Goal: Find specific page/section: Find specific page/section

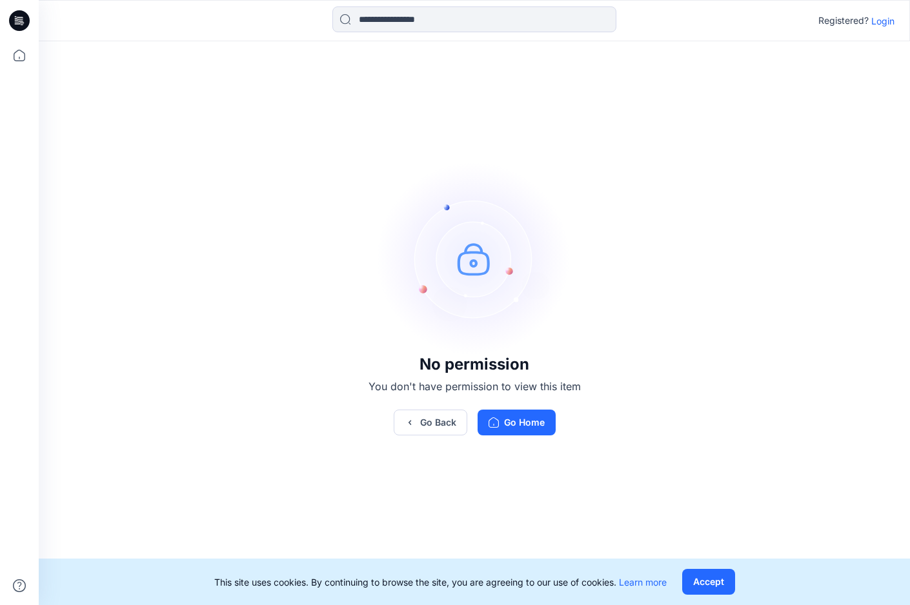
click at [881, 18] on p "Login" at bounding box center [882, 21] width 23 height 14
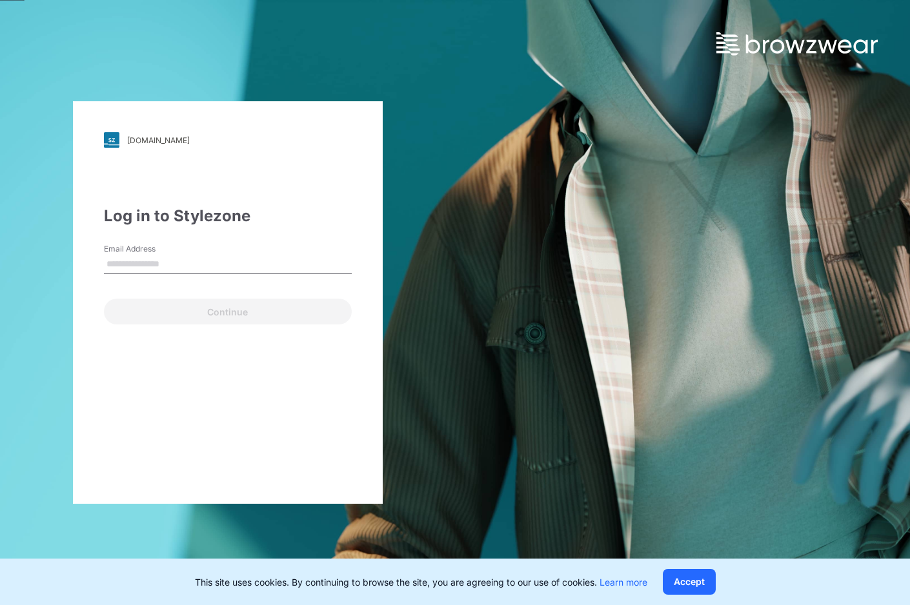
type input "**********"
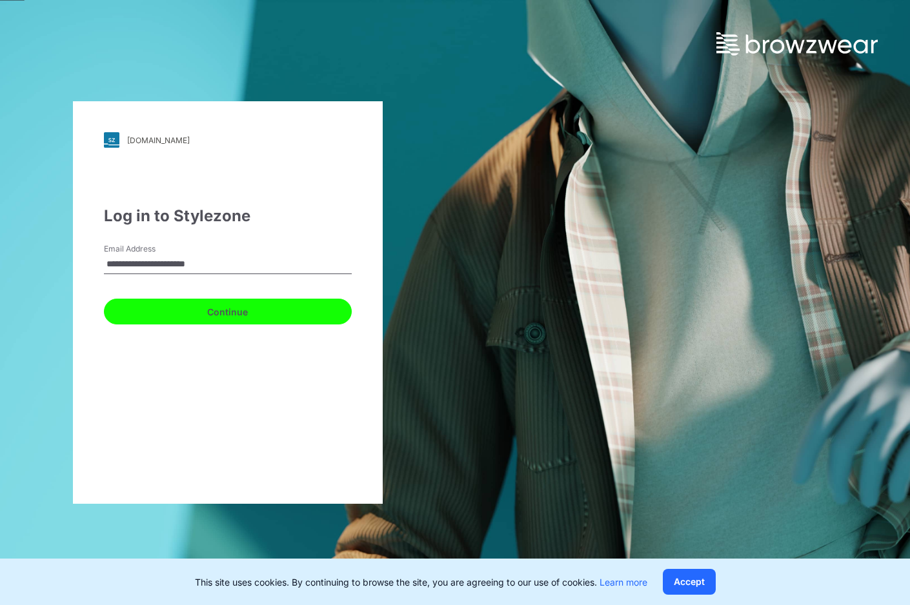
click at [210, 308] on button "Continue" at bounding box center [228, 312] width 248 height 26
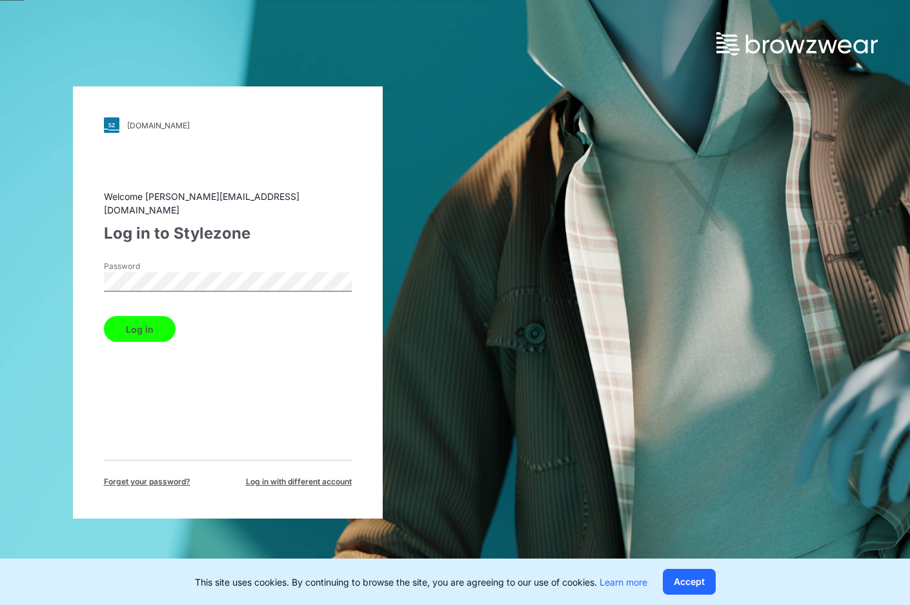
click at [157, 324] on button "Log in" at bounding box center [140, 329] width 72 height 26
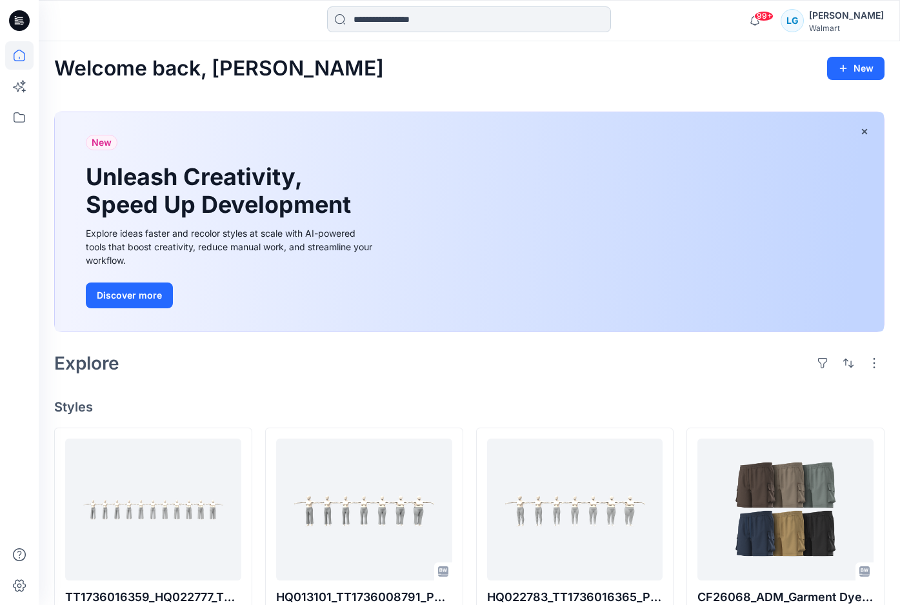
click at [385, 20] on input at bounding box center [469, 19] width 284 height 26
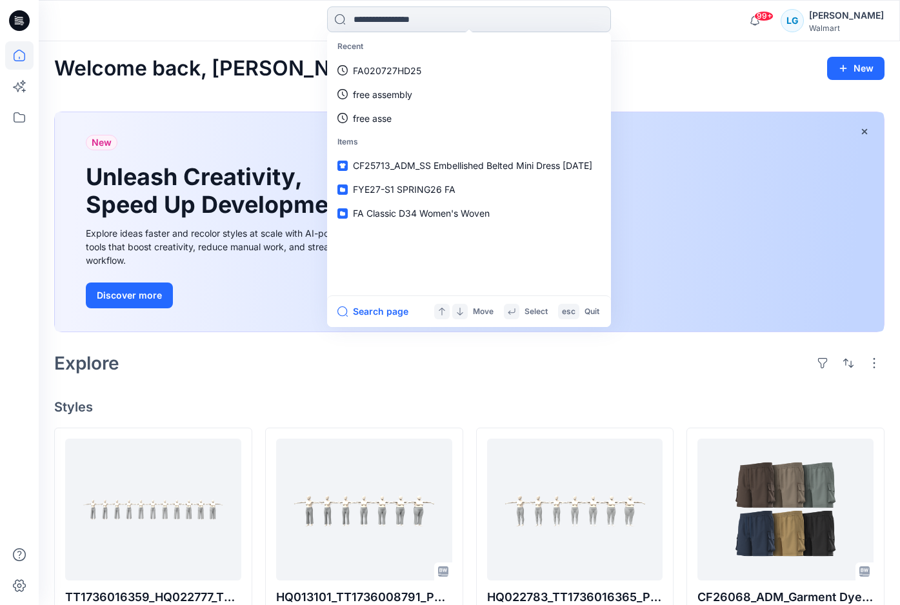
paste input "**********"
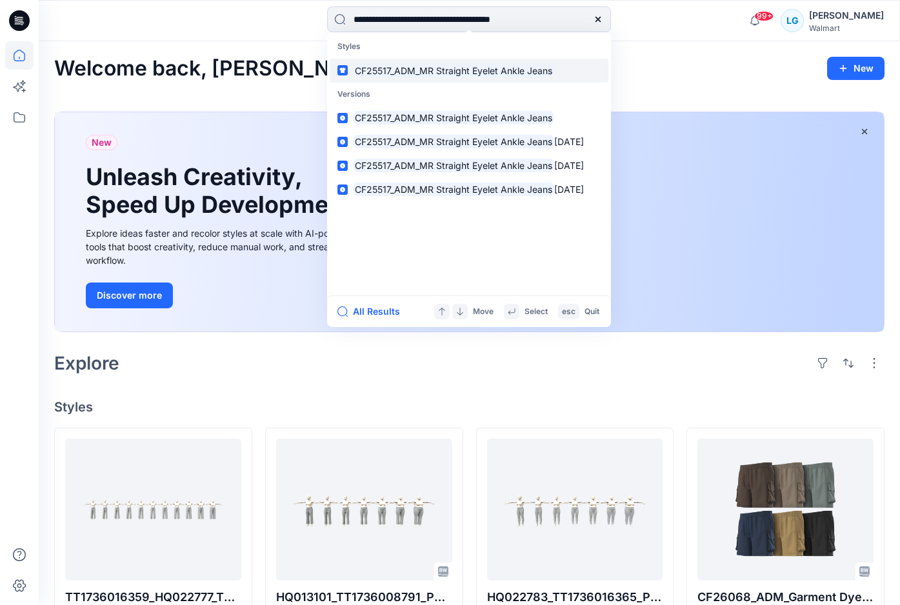
type input "**********"
click at [388, 63] on mark "CF25517_ADM_MR Straight Eyelet Ankle Jeans" at bounding box center [453, 70] width 201 height 15
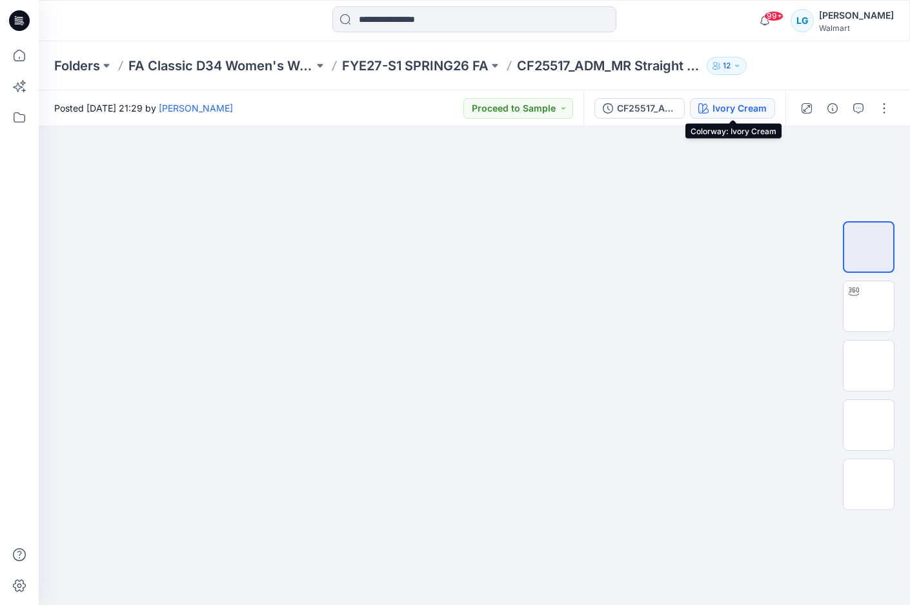
click at [740, 105] on div "Ivory Cream" at bounding box center [739, 108] width 54 height 14
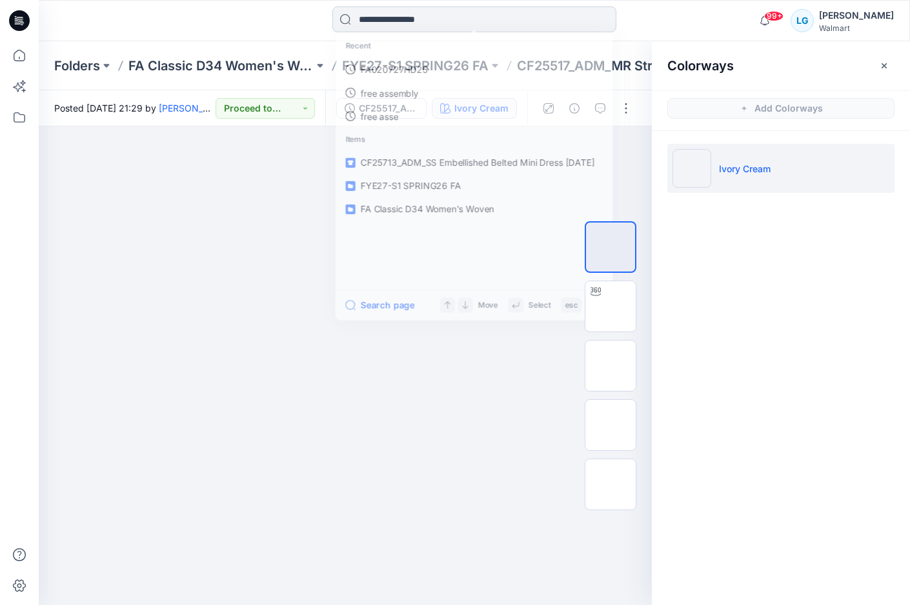
click at [416, 22] on input at bounding box center [474, 19] width 284 height 26
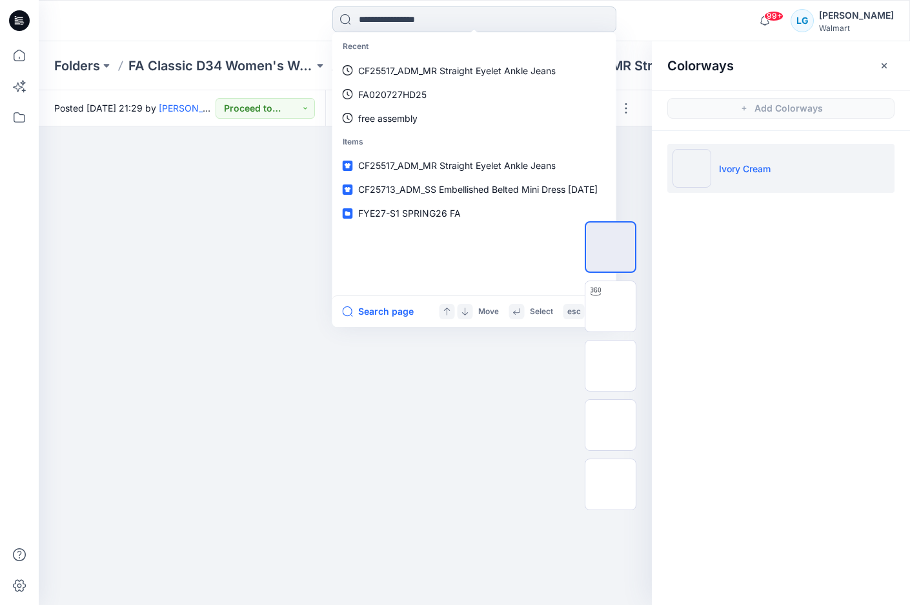
paste input "**********"
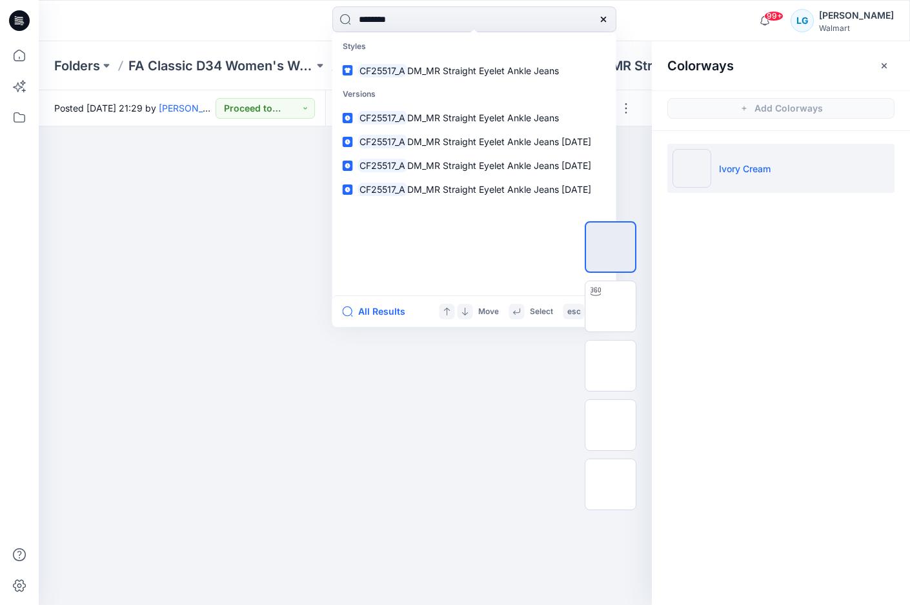
type input "*******"
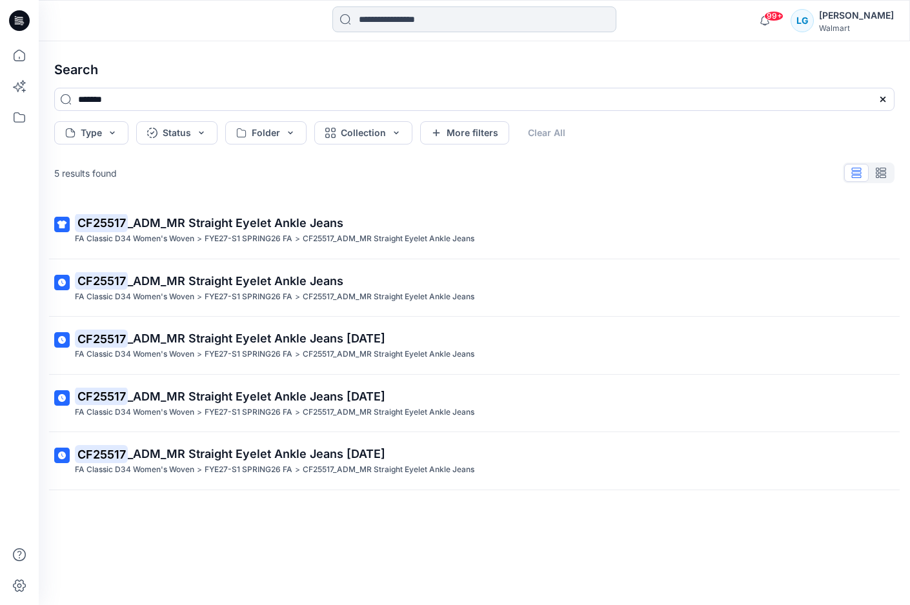
click at [401, 14] on input at bounding box center [474, 19] width 284 height 26
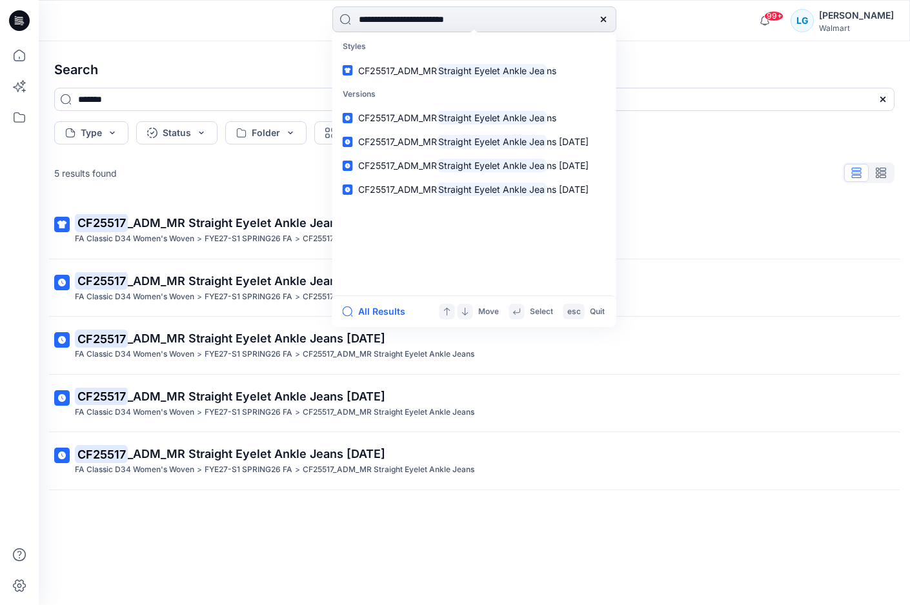
type input "**********"
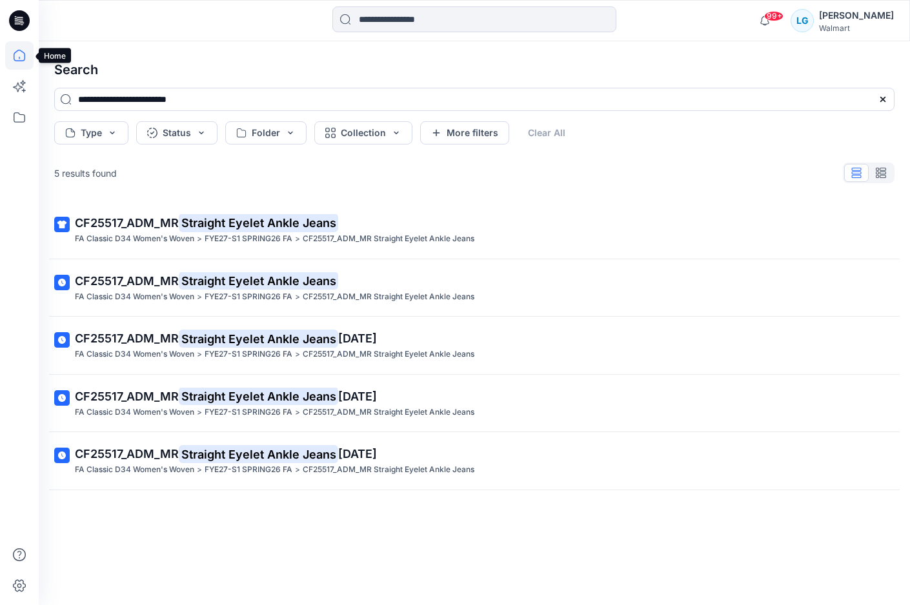
click at [12, 54] on icon at bounding box center [19, 55] width 28 height 28
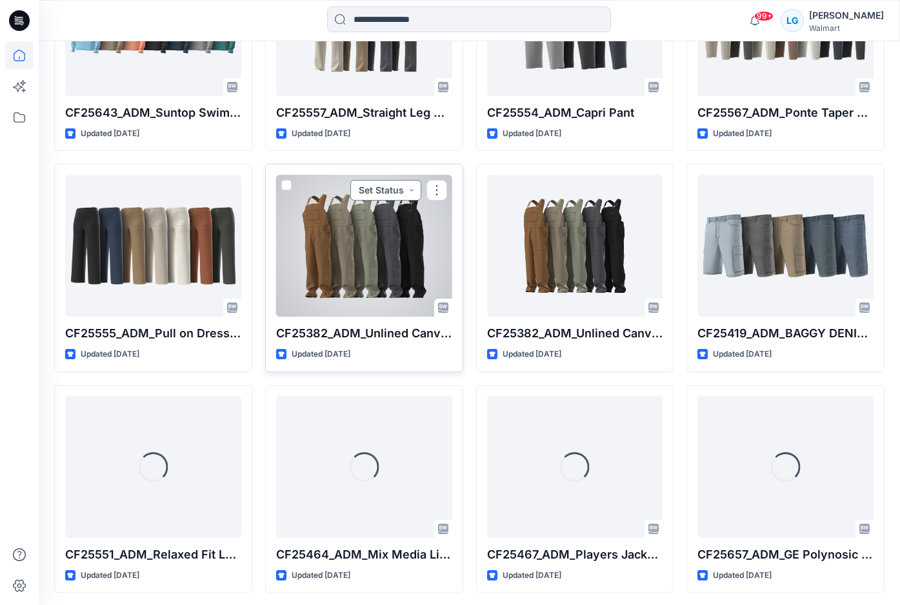
scroll to position [3441, 0]
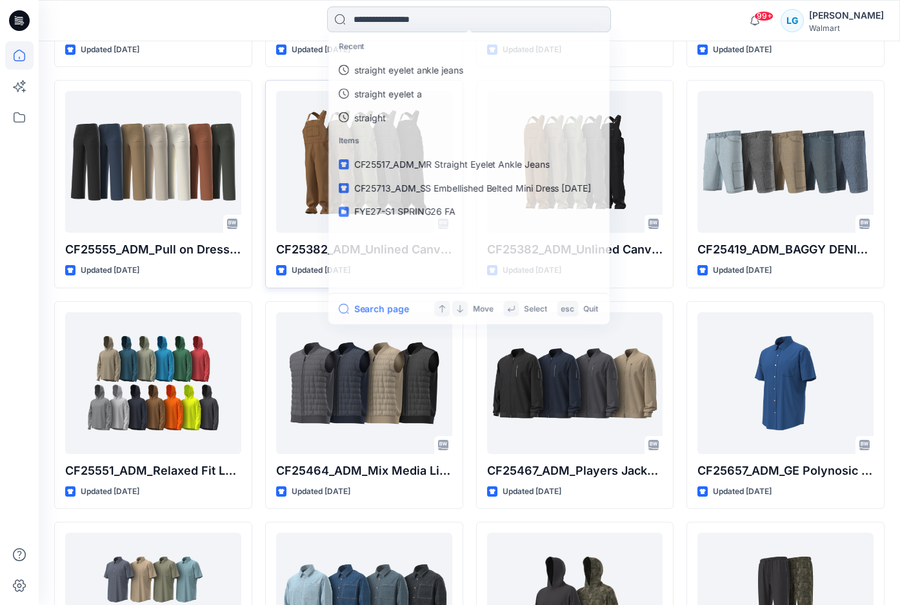
click at [390, 22] on input at bounding box center [469, 19] width 284 height 26
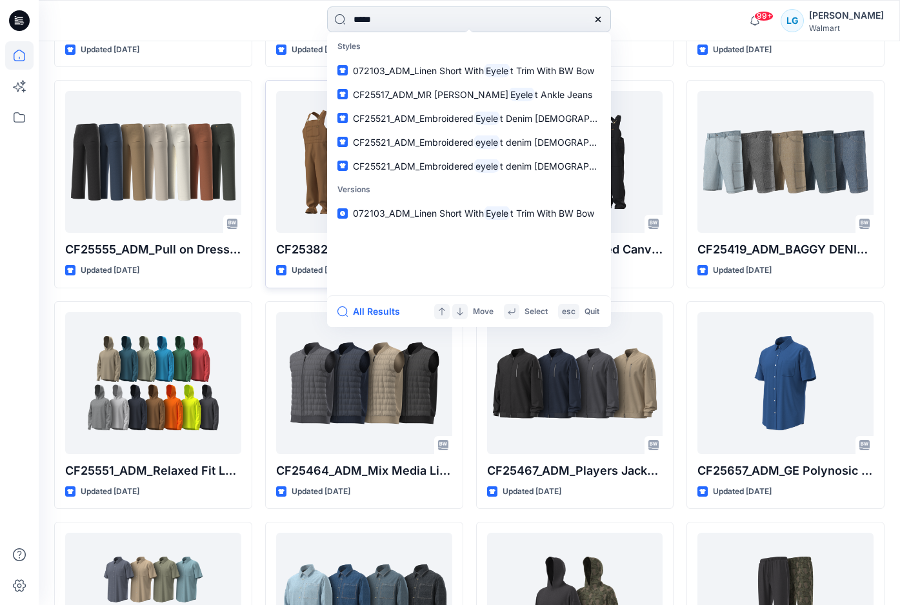
type input "******"
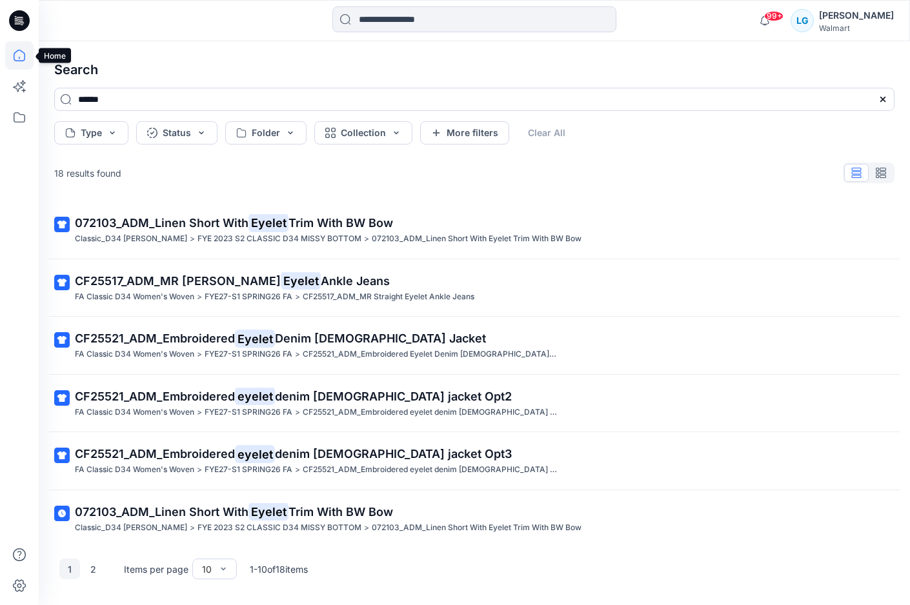
click at [32, 55] on icon at bounding box center [19, 55] width 28 height 28
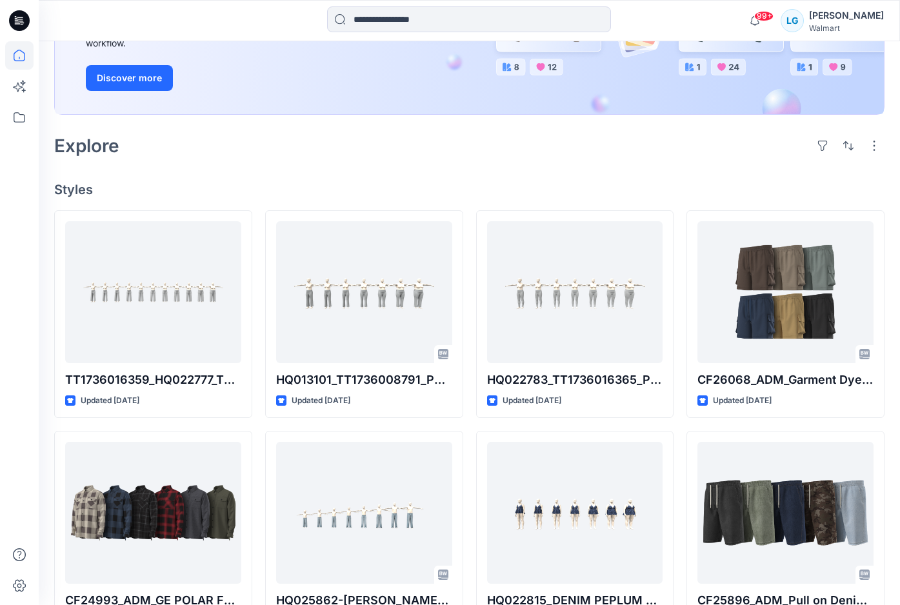
scroll to position [420, 0]
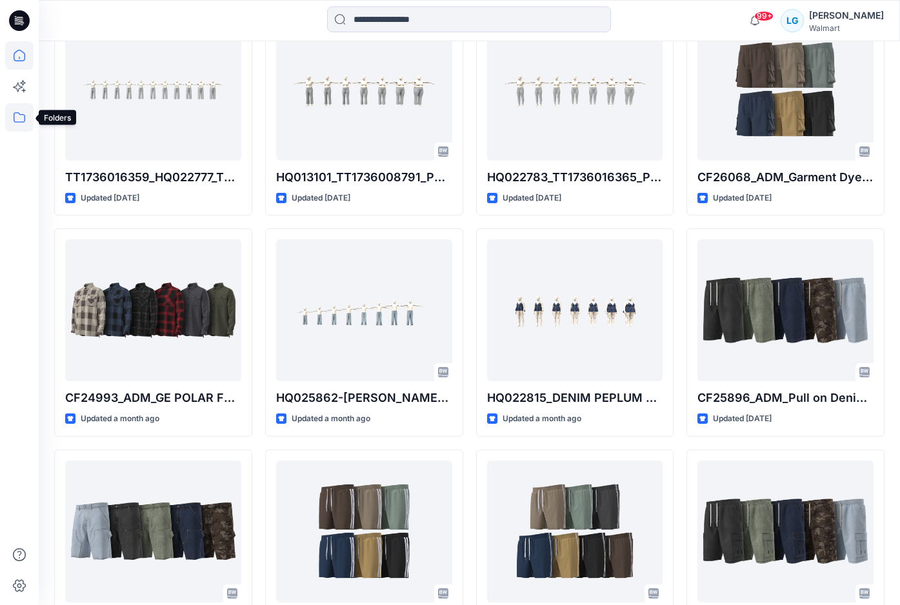
click at [16, 114] on icon at bounding box center [19, 117] width 28 height 28
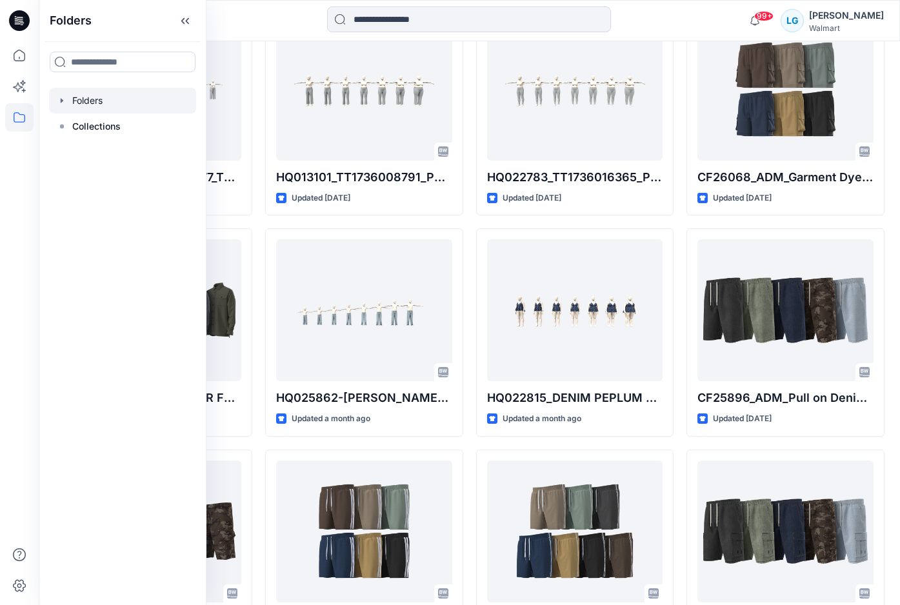
click at [81, 103] on div at bounding box center [122, 101] width 147 height 26
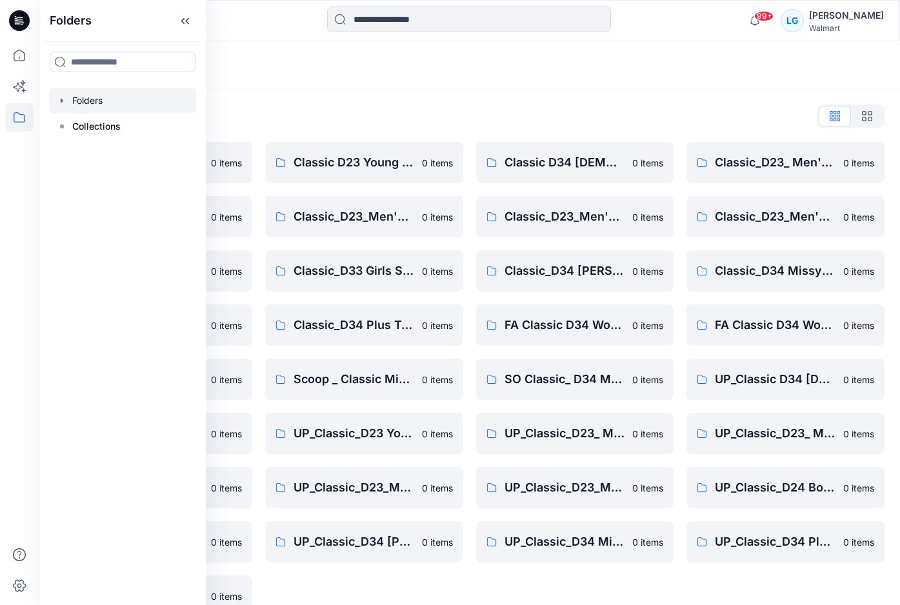
click at [453, 90] on div "Folders List Classic 3D Quality Review 0 items Classic_D23_ Men's Swim 0 items …" at bounding box center [469, 361] width 861 height 542
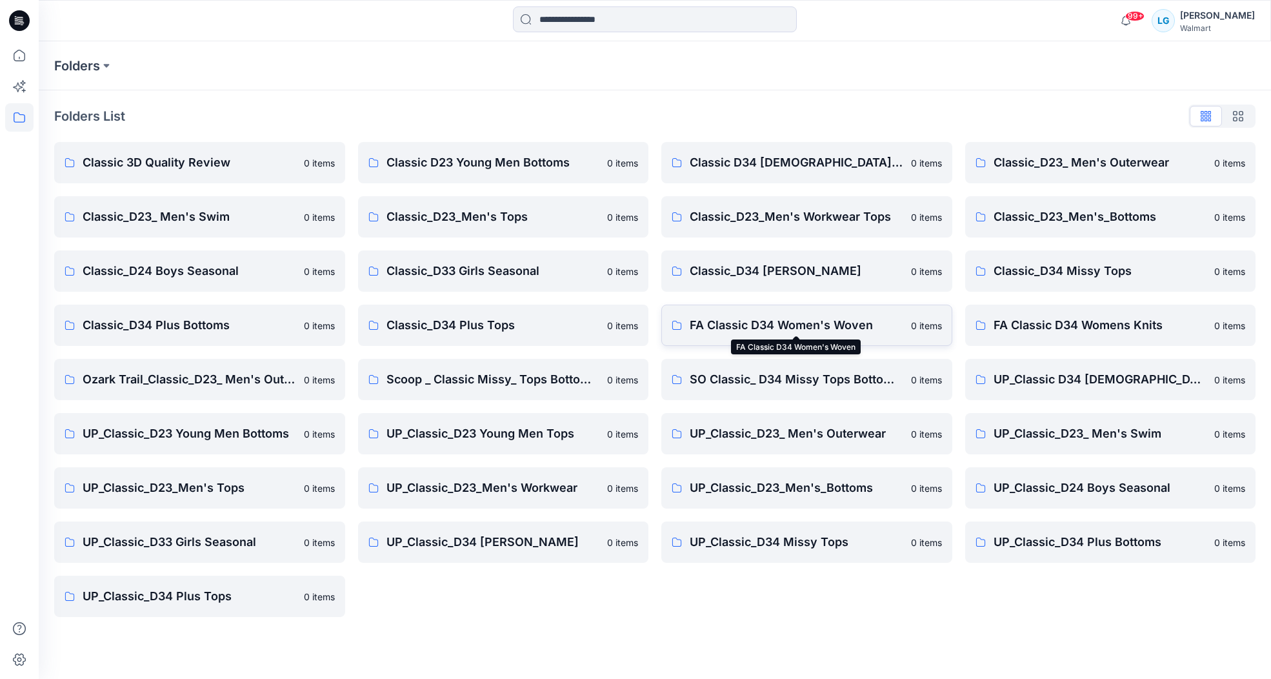
click at [817, 320] on p "FA Classic D34 Women's Woven" at bounding box center [797, 325] width 214 height 18
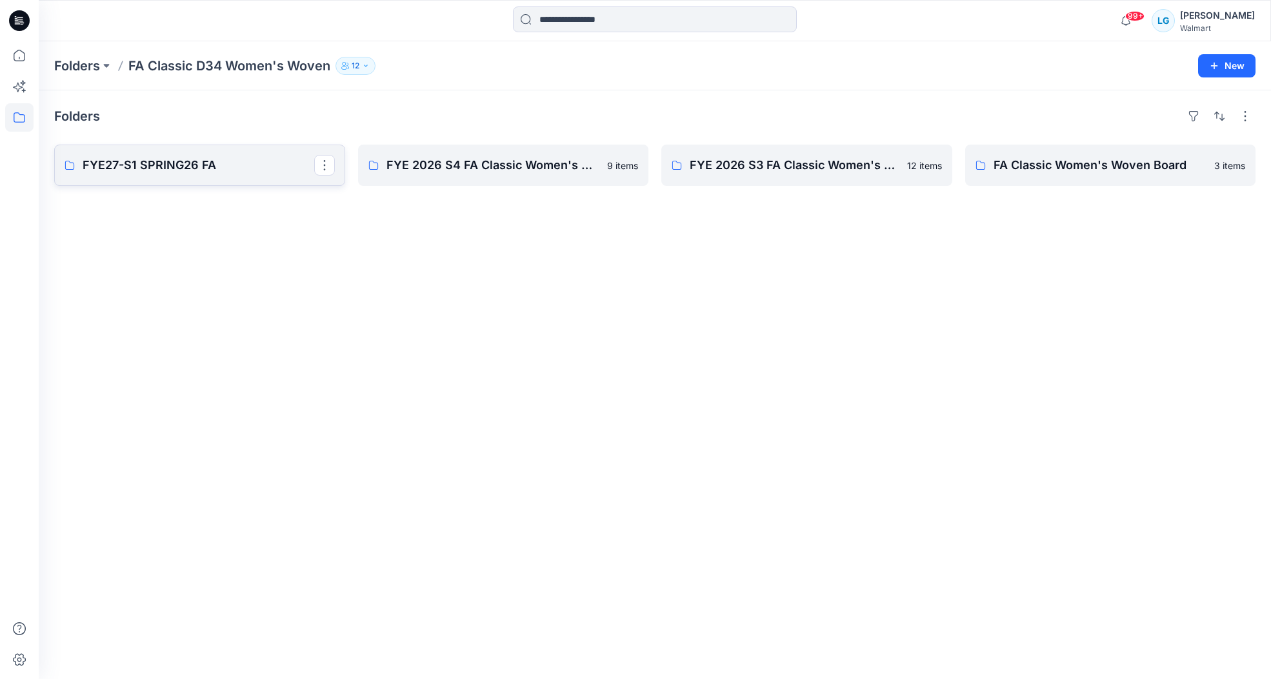
click at [242, 165] on p "FYE27-S1 SPRING26 FA" at bounding box center [199, 165] width 232 height 18
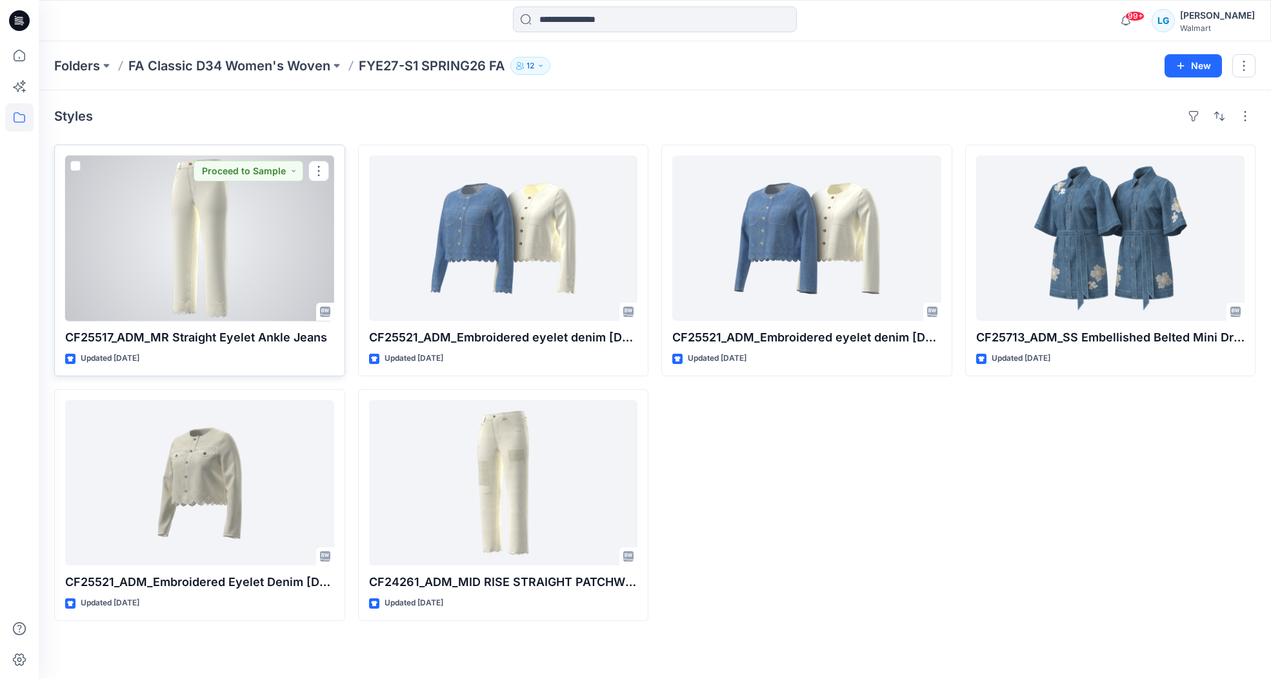
click at [264, 266] on div at bounding box center [199, 237] width 269 height 165
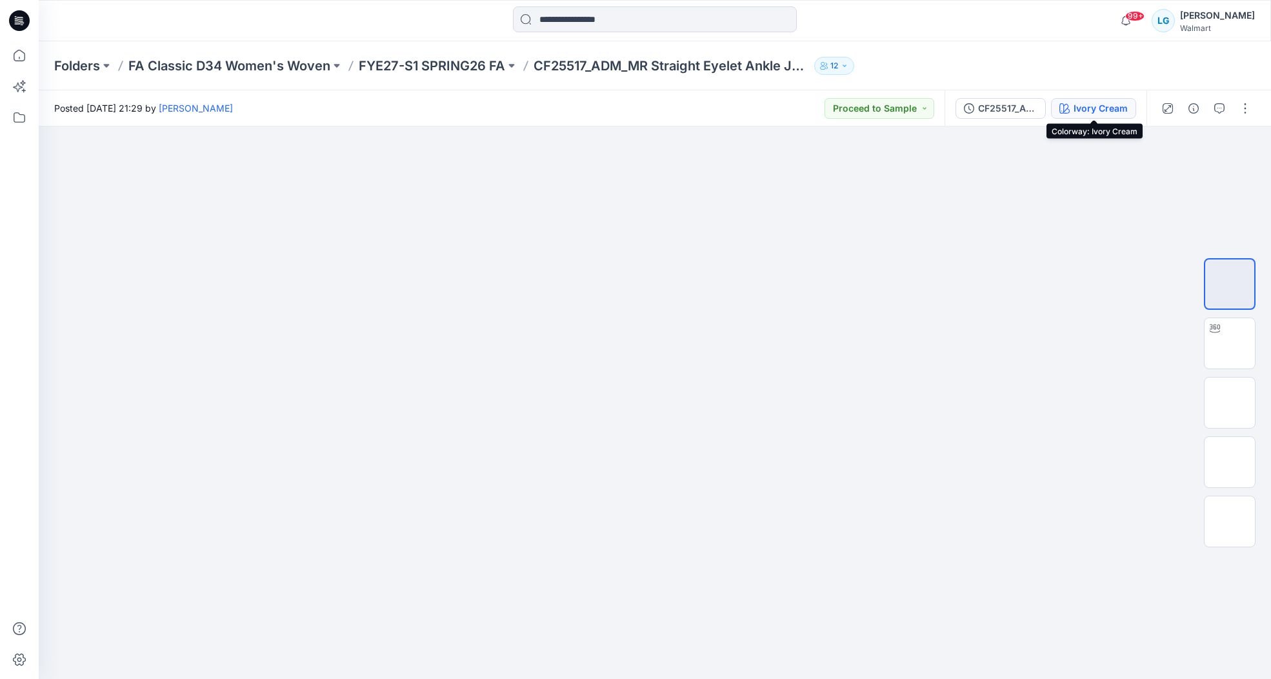
click at [909, 102] on div "Ivory Cream" at bounding box center [1101, 108] width 54 height 14
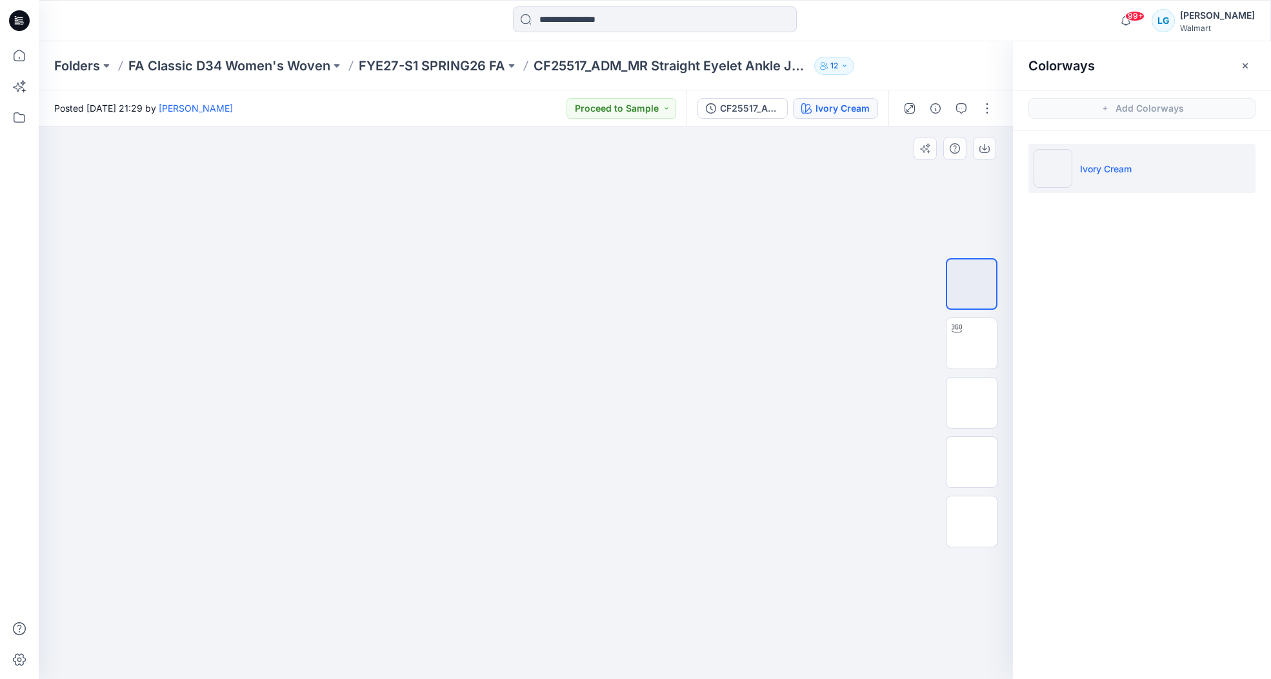
drag, startPoint x: 836, startPoint y: 184, endPoint x: 810, endPoint y: 163, distance: 33.5
click at [835, 184] on div at bounding box center [526, 402] width 974 height 552
click at [763, 112] on div "CF25517_ADM_MR Straight Eyelet Ankle Jeans [DATE]" at bounding box center [749, 108] width 59 height 14
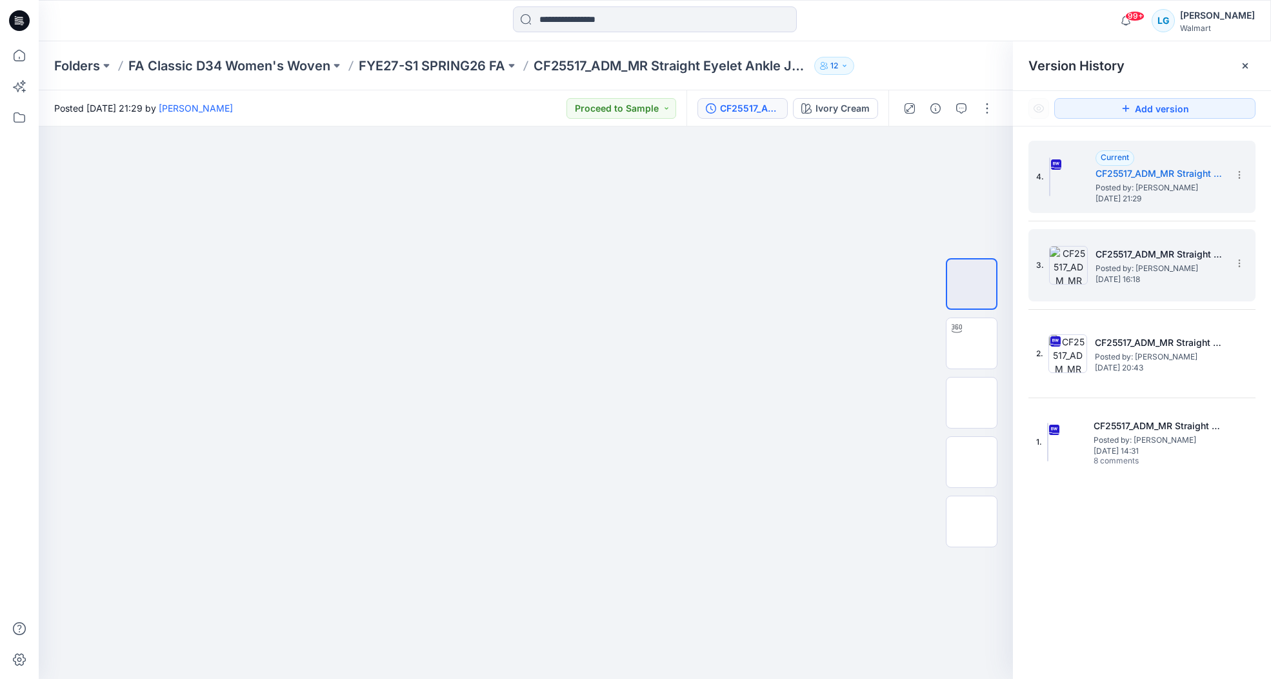
click at [909, 270] on img at bounding box center [1068, 265] width 39 height 39
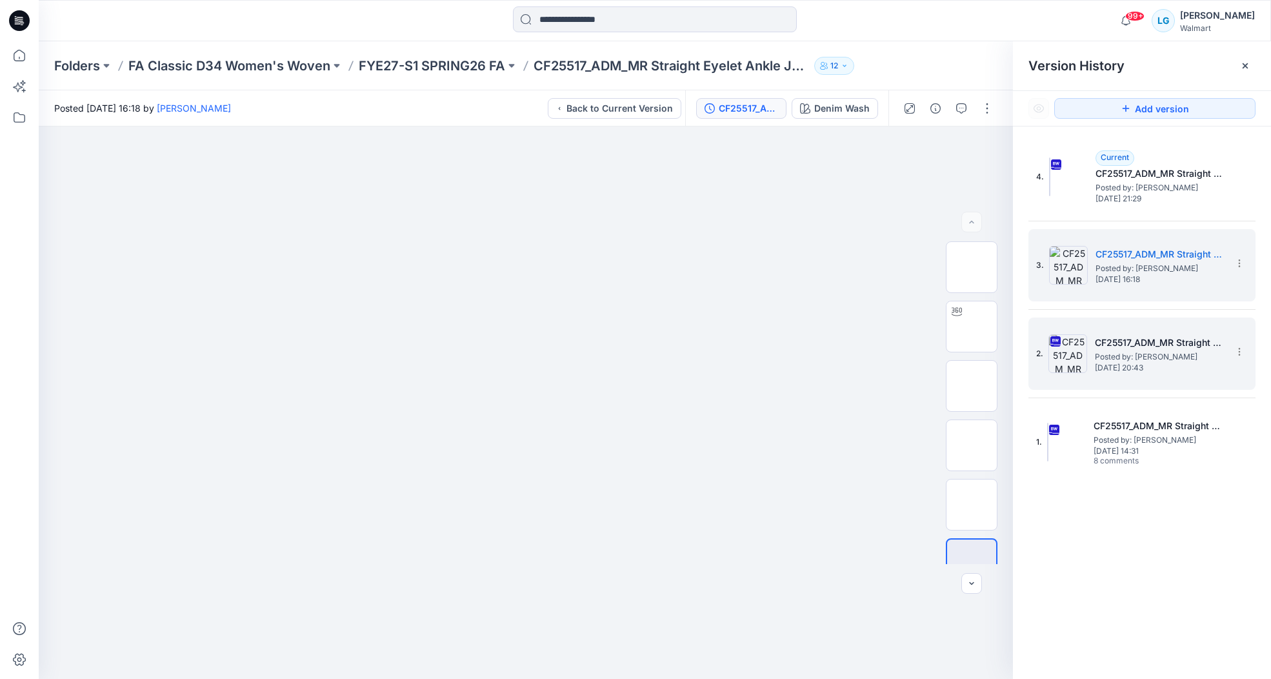
click at [909, 359] on img at bounding box center [1067, 353] width 39 height 39
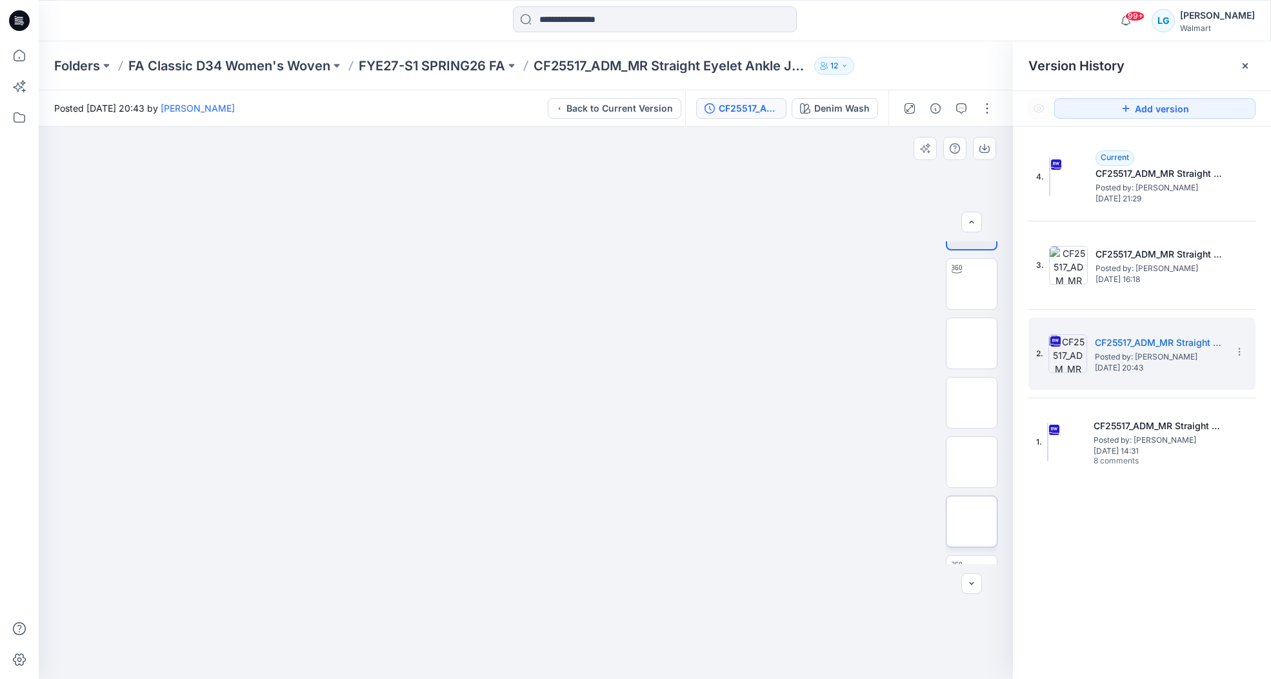
scroll to position [114, 0]
click at [909, 450] on img at bounding box center [972, 450] width 0 height 0
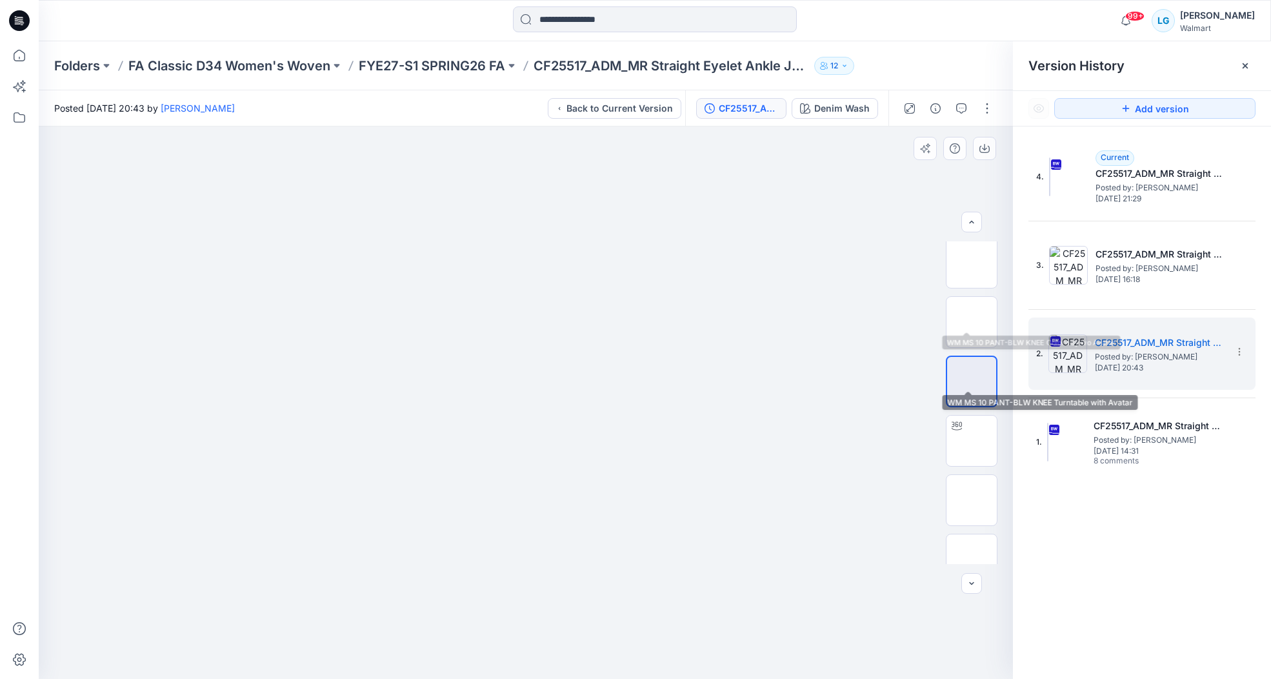
scroll to position [263, 0]
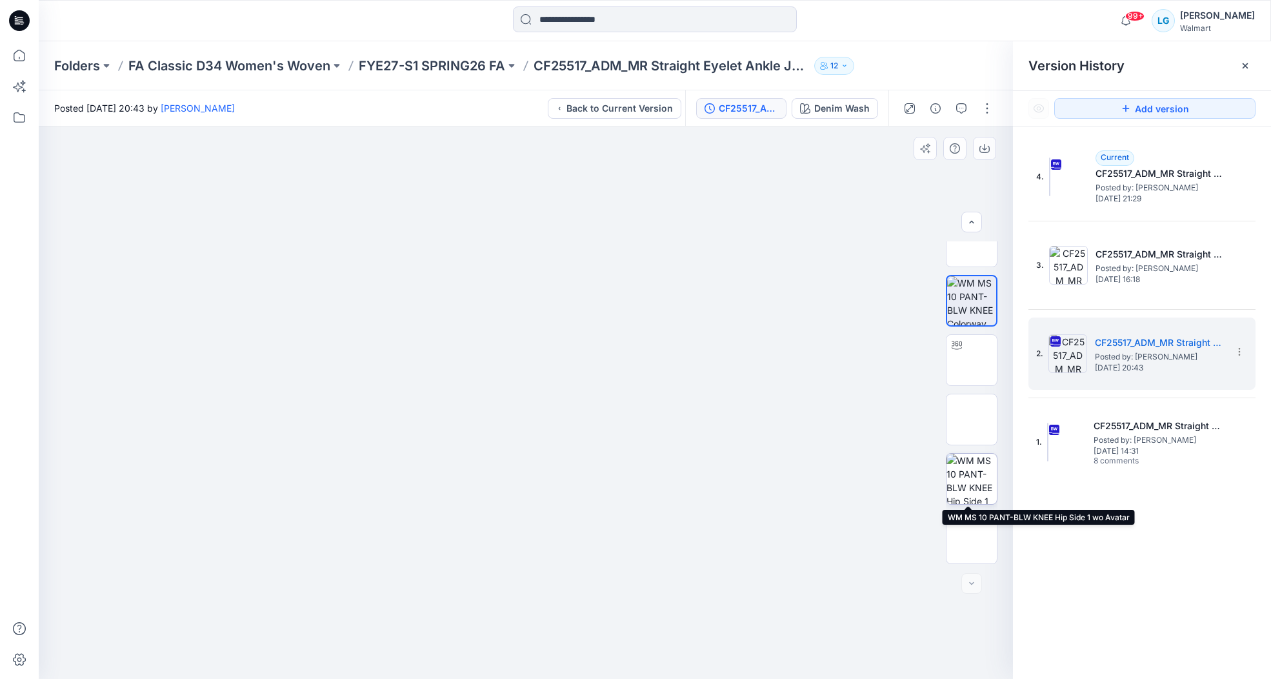
click at [909, 472] on img at bounding box center [971, 479] width 50 height 50
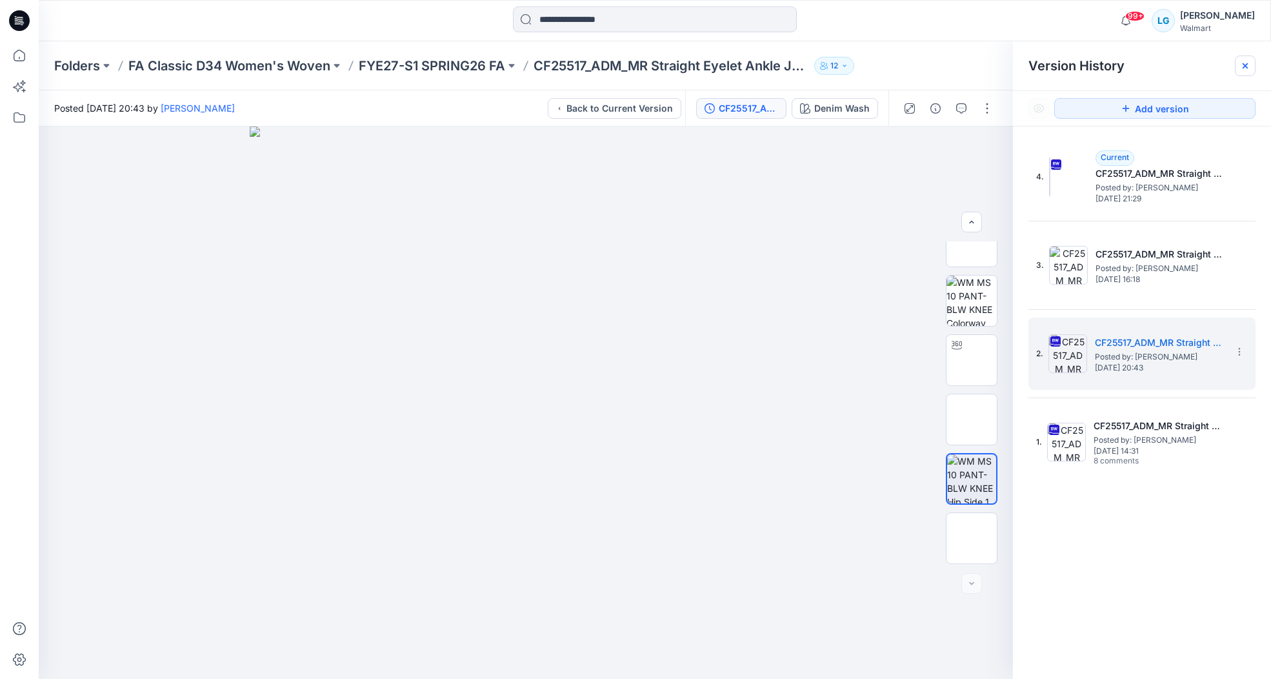
click at [909, 66] on icon at bounding box center [1245, 66] width 10 height 10
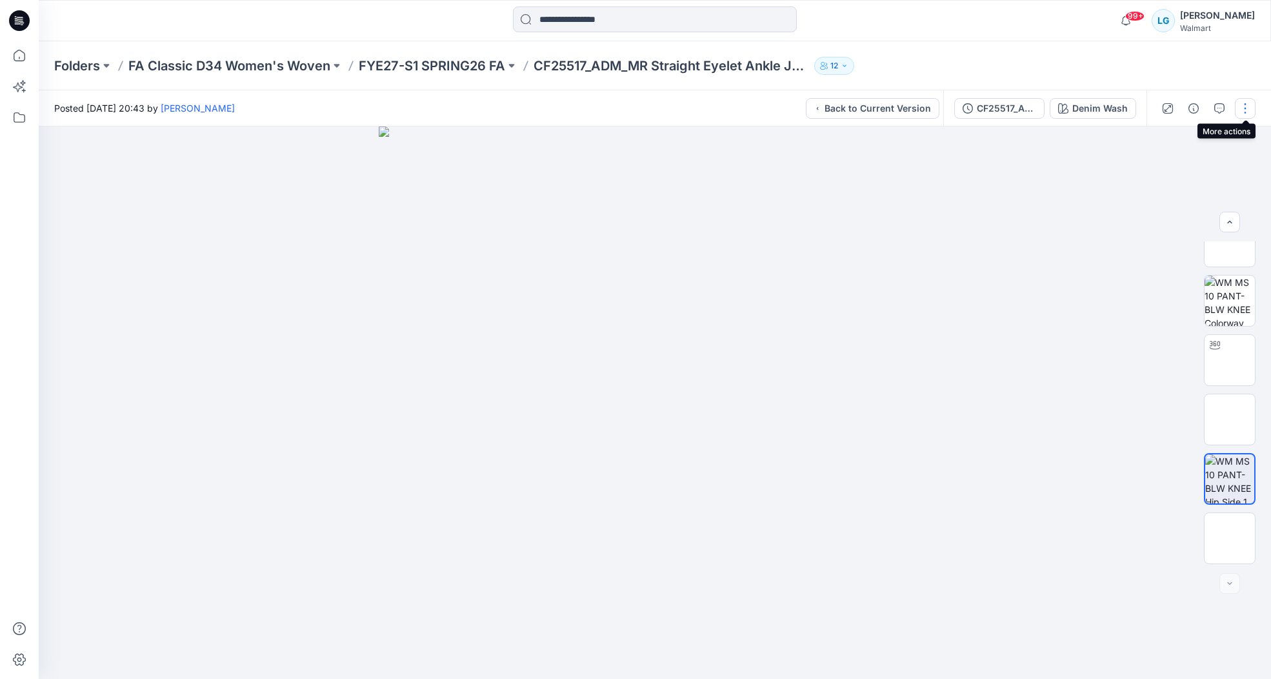
click at [909, 114] on button "button" at bounding box center [1245, 108] width 21 height 21
click at [909, 339] on div at bounding box center [655, 402] width 1232 height 552
click at [909, 141] on button "button" at bounding box center [1242, 148] width 23 height 23
drag, startPoint x: 285, startPoint y: 247, endPoint x: 490, endPoint y: 79, distance: 264.5
click at [286, 248] on div at bounding box center [655, 402] width 1232 height 552
